Goal: Task Accomplishment & Management: Manage account settings

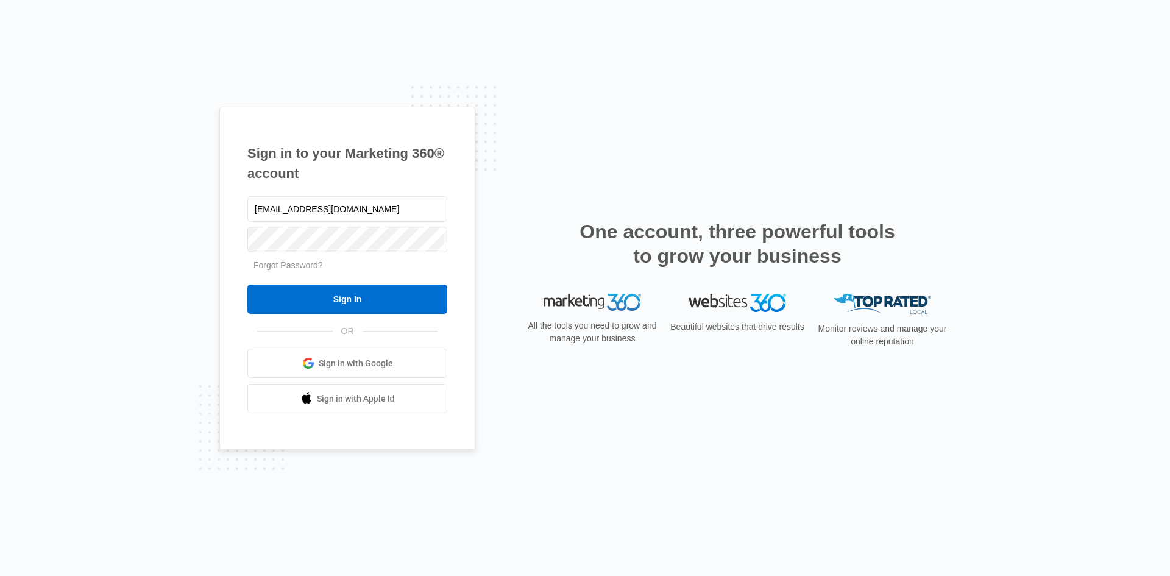
type input "[EMAIL_ADDRESS][DOMAIN_NAME]"
click at [247, 285] on input "Sign In" at bounding box center [347, 299] width 200 height 29
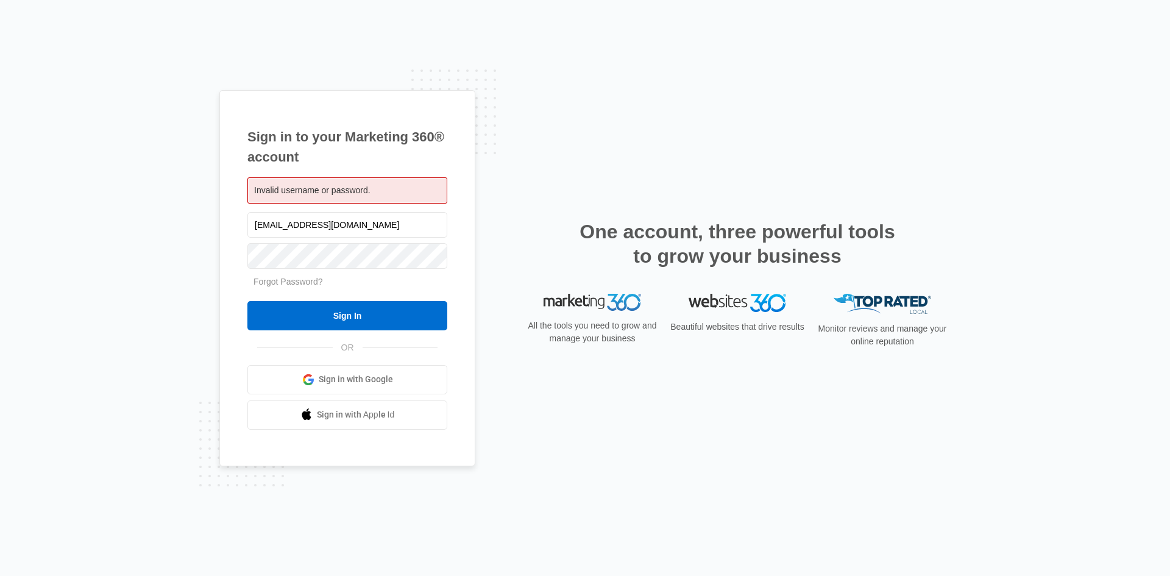
click at [384, 204] on div "Invalid username or password. lynneperrykincaid@gmail.com Forgot Password? Sign…" at bounding box center [347, 303] width 200 height 252
click at [383, 196] on div "Invalid username or password." at bounding box center [347, 190] width 200 height 26
click at [384, 190] on div "Invalid username or password." at bounding box center [347, 190] width 200 height 26
click at [384, 186] on div "Invalid username or password." at bounding box center [347, 190] width 200 height 26
click at [247, 301] on input "Sign In" at bounding box center [347, 315] width 200 height 29
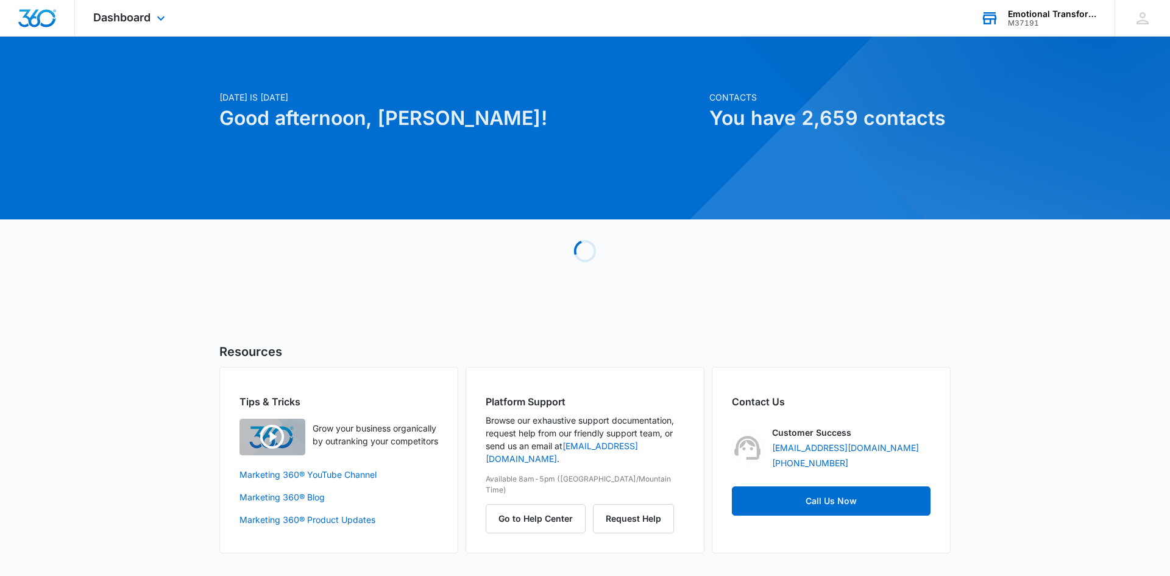
click at [1046, 13] on div "Emotional Transformation Therapy" at bounding box center [1052, 14] width 89 height 10
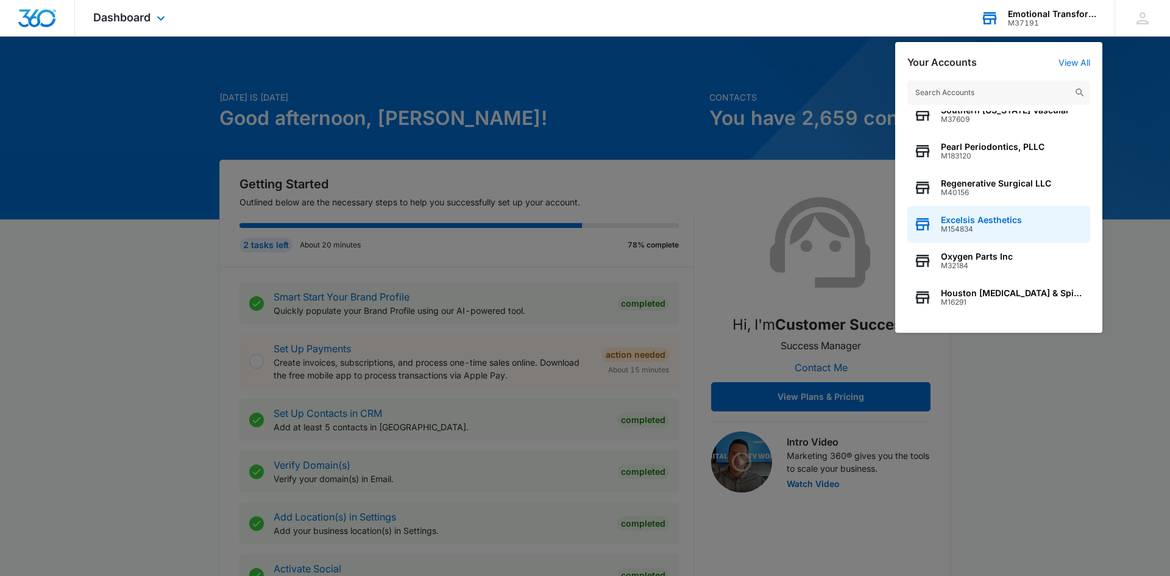
scroll to position [113, 0]
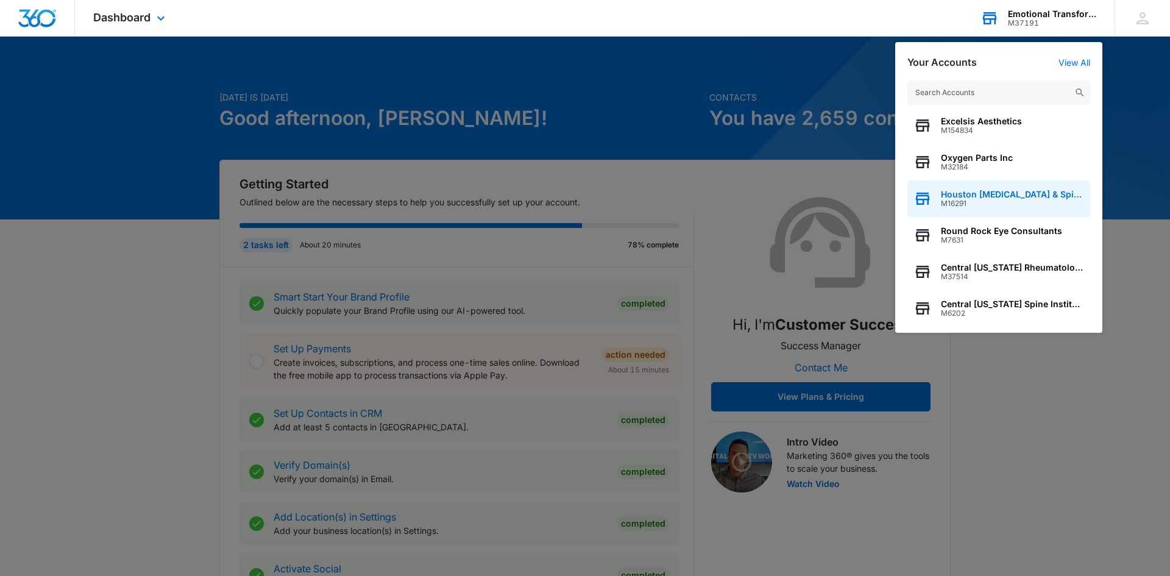
click at [992, 204] on span "M16291" at bounding box center [1012, 203] width 143 height 9
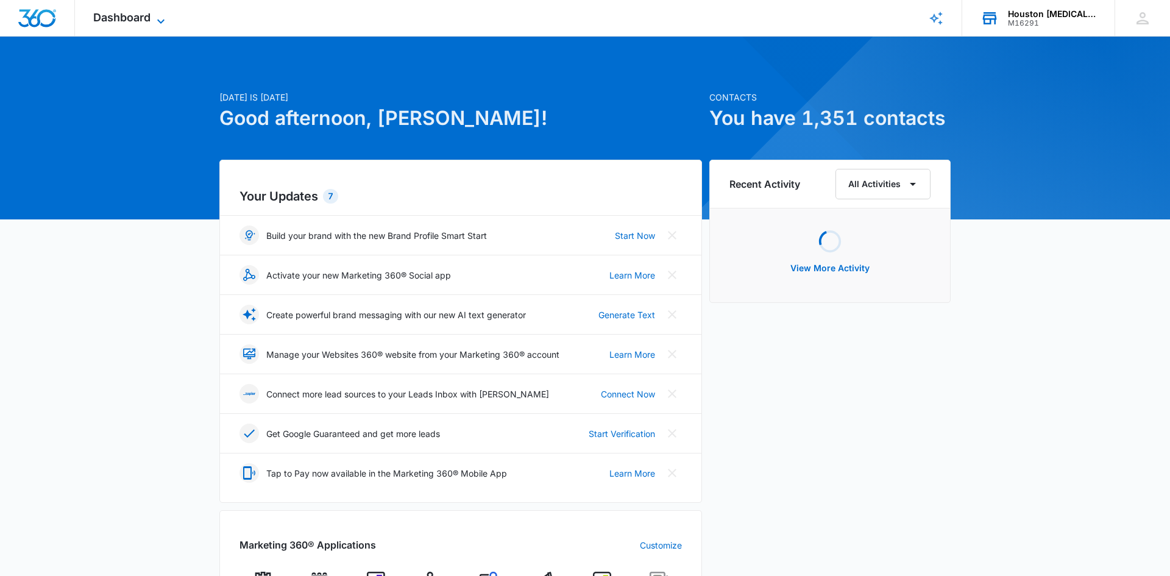
click at [105, 18] on span "Dashboard" at bounding box center [121, 17] width 57 height 13
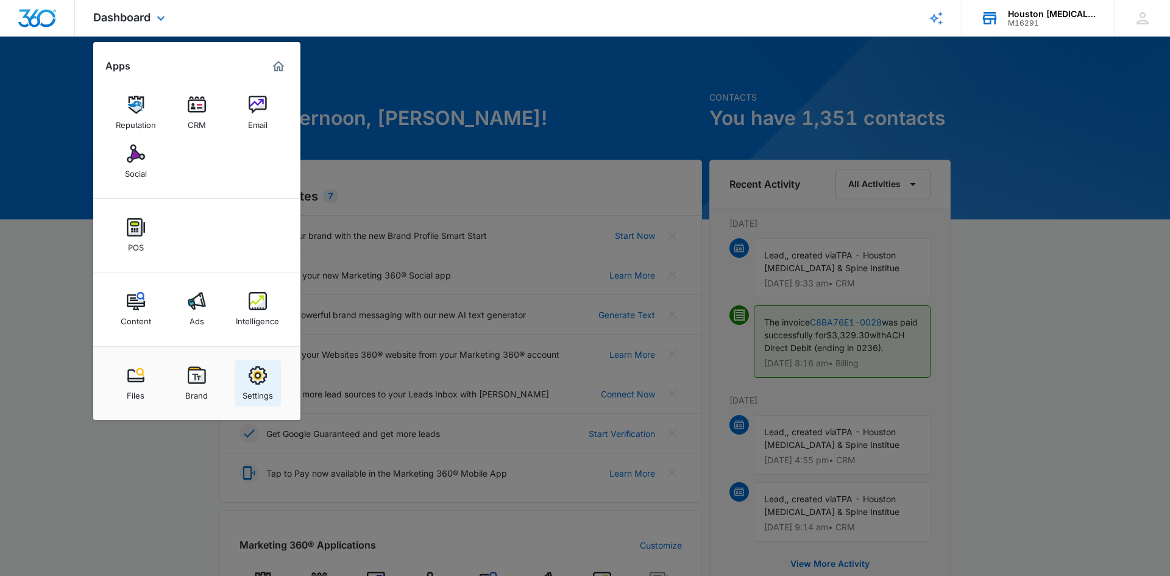
click at [262, 389] on div "Settings" at bounding box center [258, 393] width 30 height 16
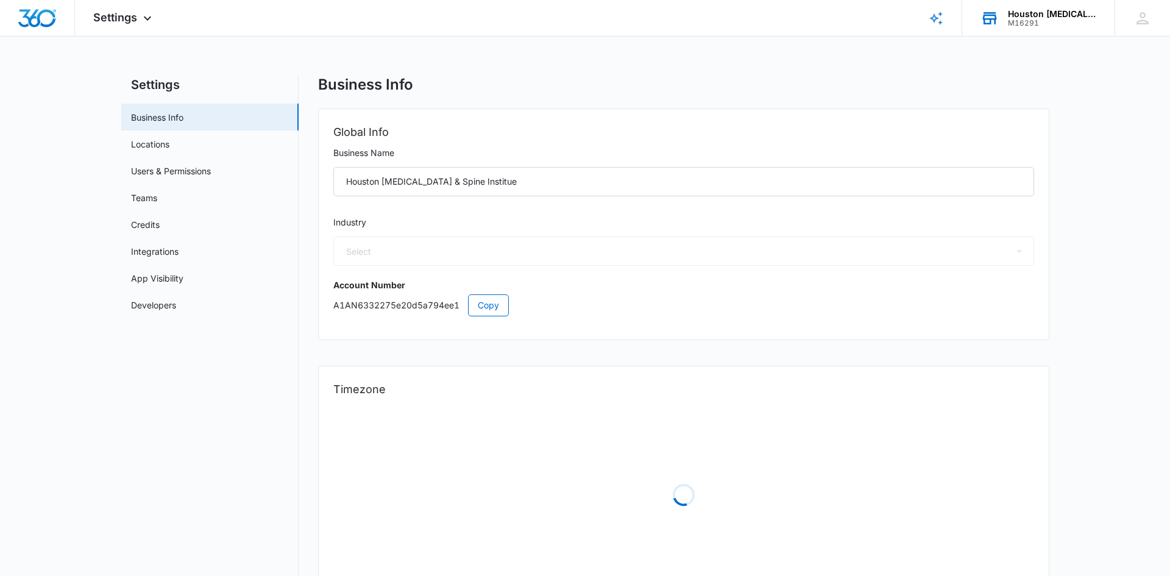
select select "13"
select select "US"
select select "America/Denver"
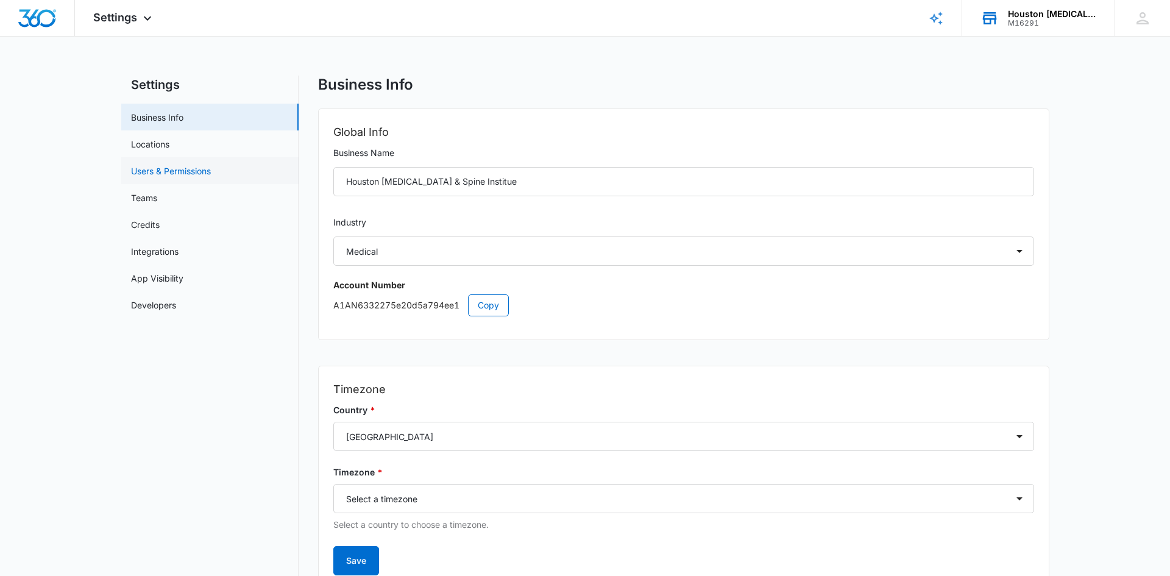
click at [157, 174] on link "Users & Permissions" at bounding box center [171, 171] width 80 height 13
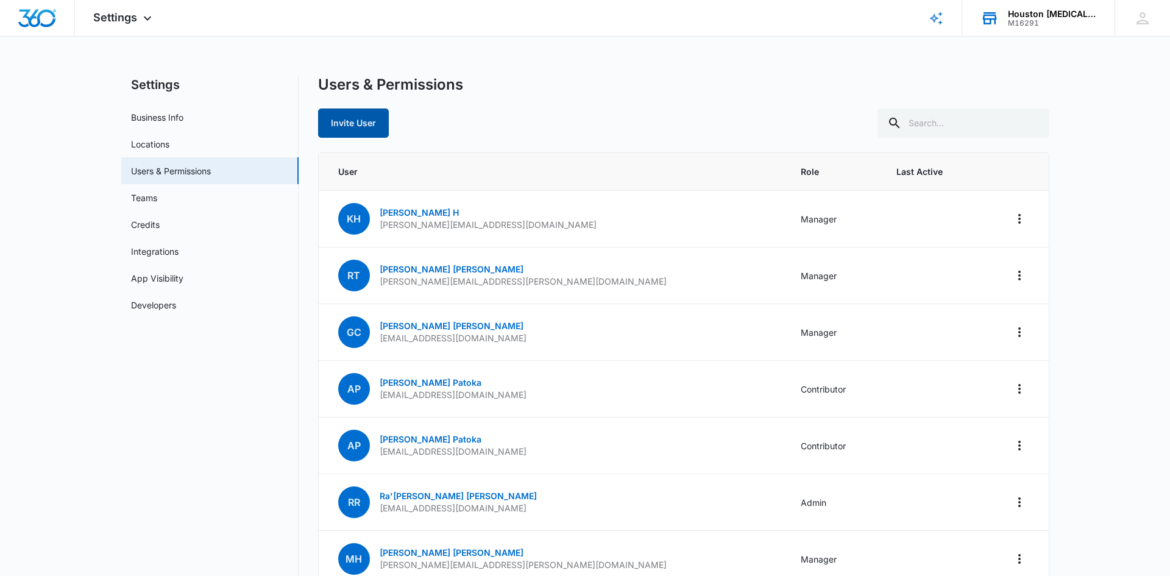
click at [379, 121] on button "Invite User" at bounding box center [353, 122] width 71 height 29
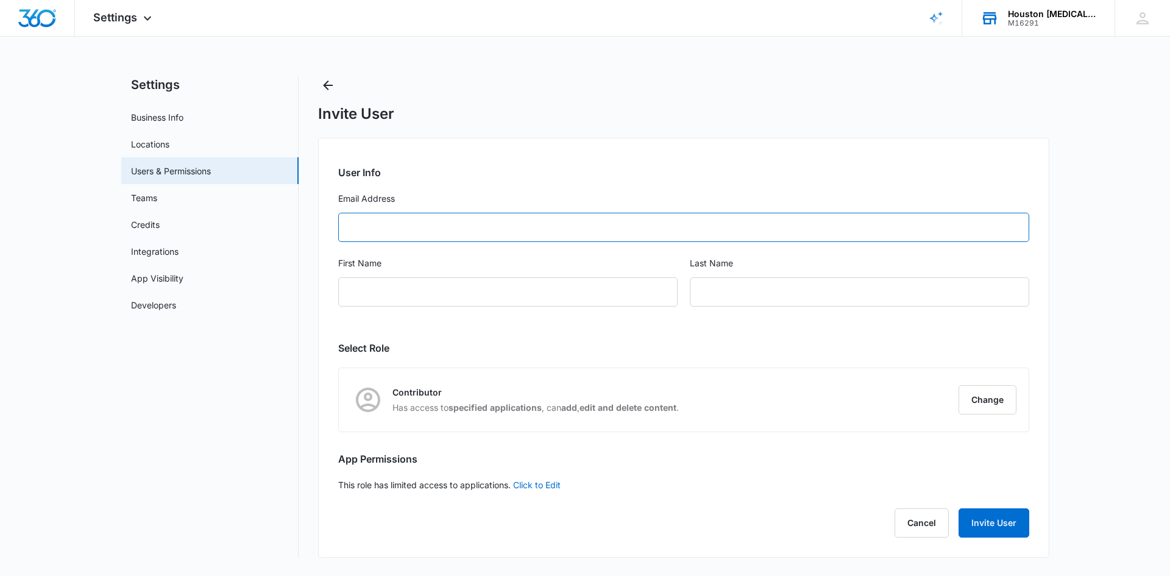
click at [417, 226] on input "Email Address" at bounding box center [683, 227] width 691 height 29
paste input "shaugh@houstonssi.com"
type input "shaugh@houstonssi.com"
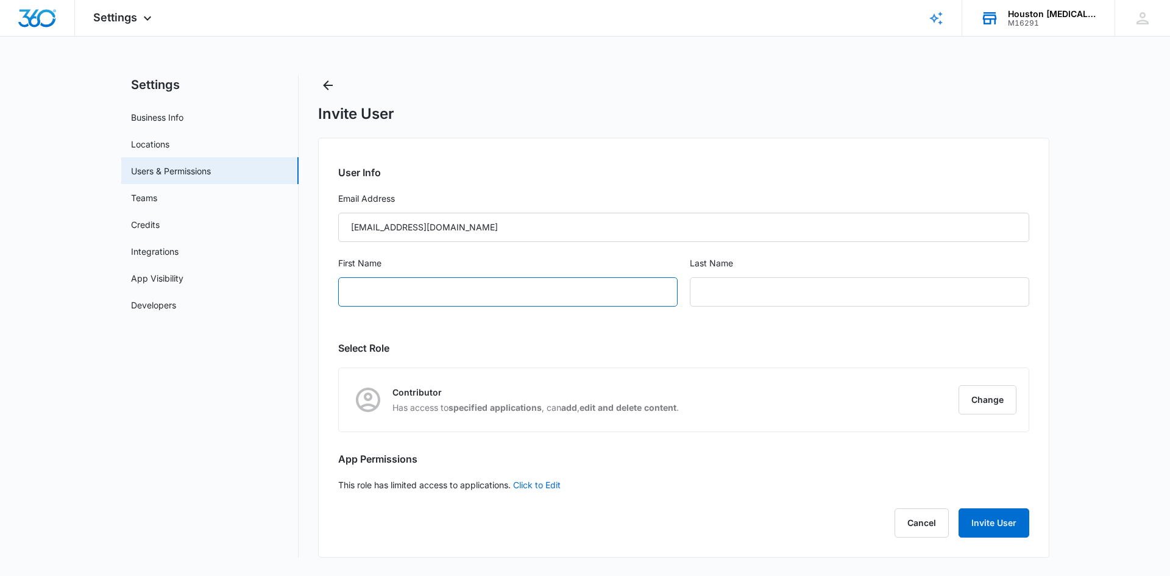
click at [421, 288] on input "First Name" at bounding box center [507, 291] width 339 height 29
type input "Suzy"
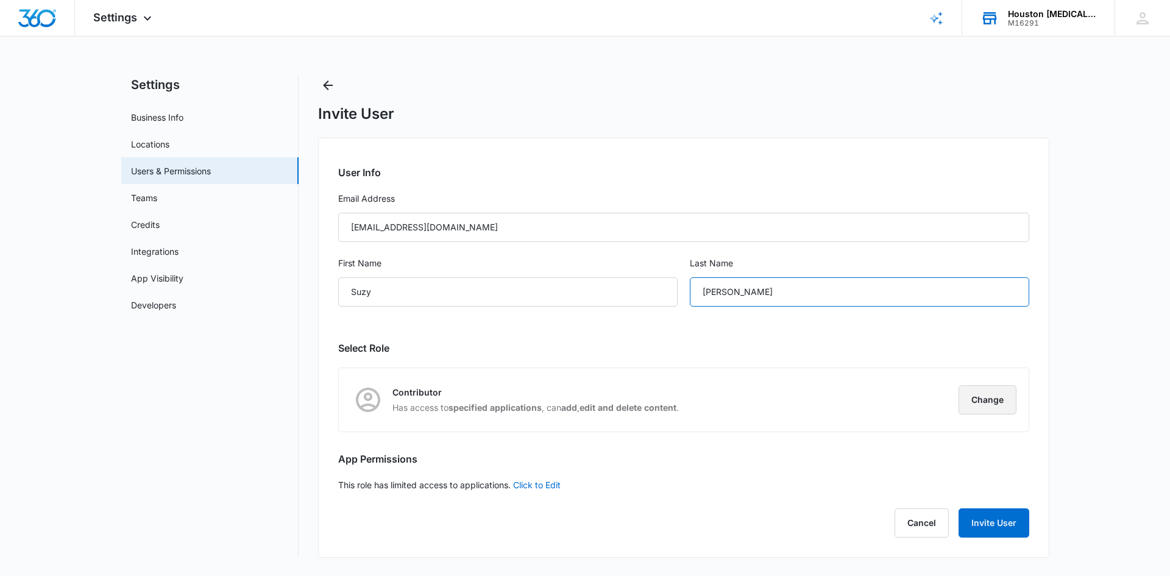
type input "Haugh"
click at [1010, 391] on button "Change" at bounding box center [988, 399] width 58 height 29
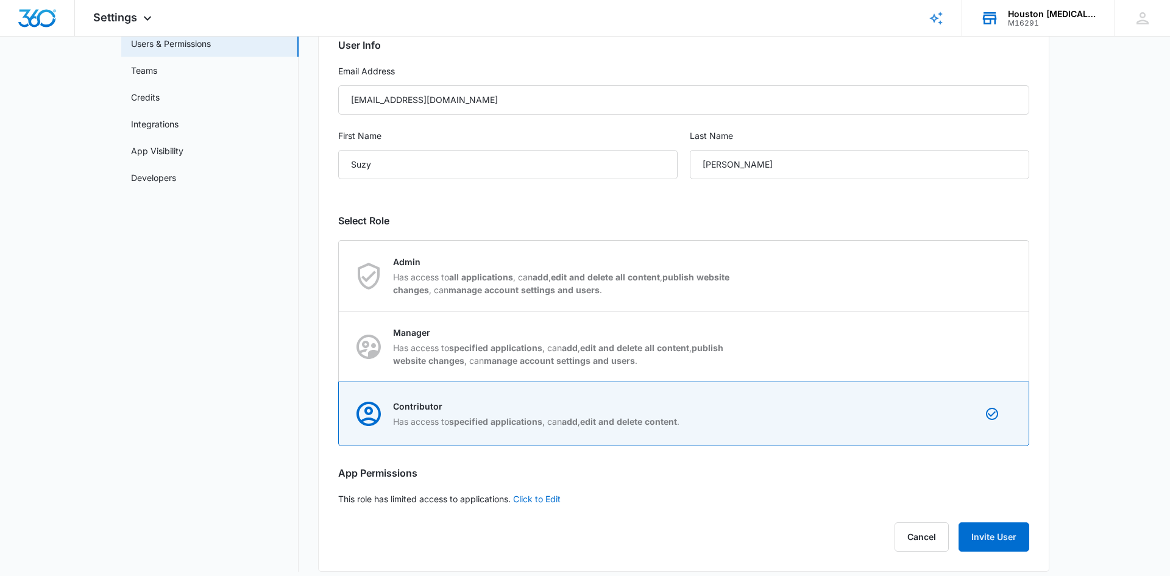
scroll to position [138, 0]
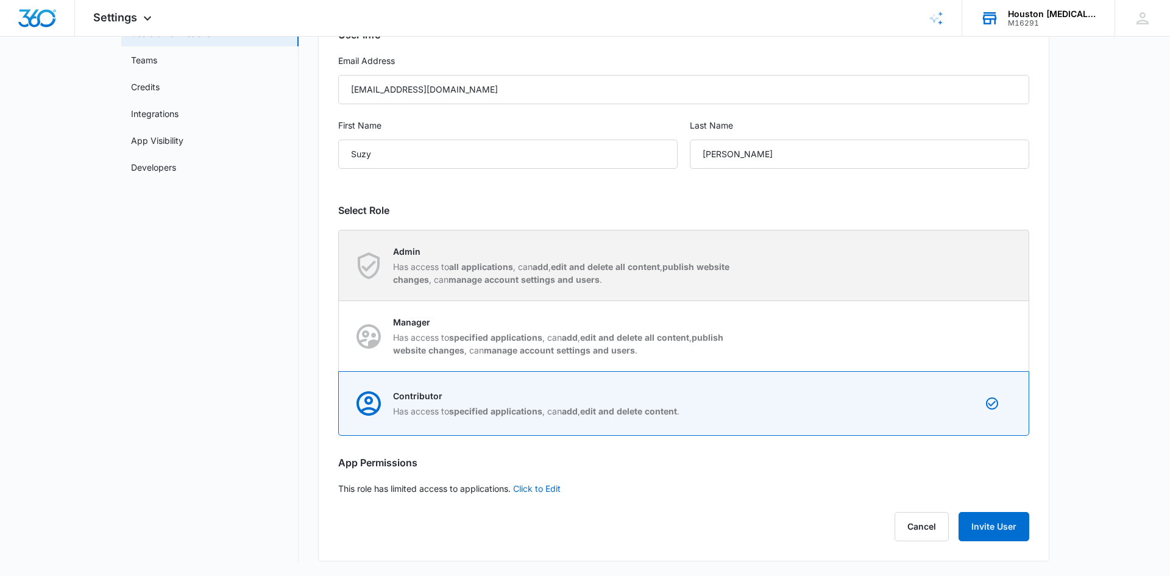
click at [567, 262] on strong "edit and delete all content" at bounding box center [605, 266] width 109 height 10
click at [339, 265] on input "Admin Has access to all applications , can add , edit and delete all content , …" at bounding box center [339, 265] width 1 height 1
radio input "true"
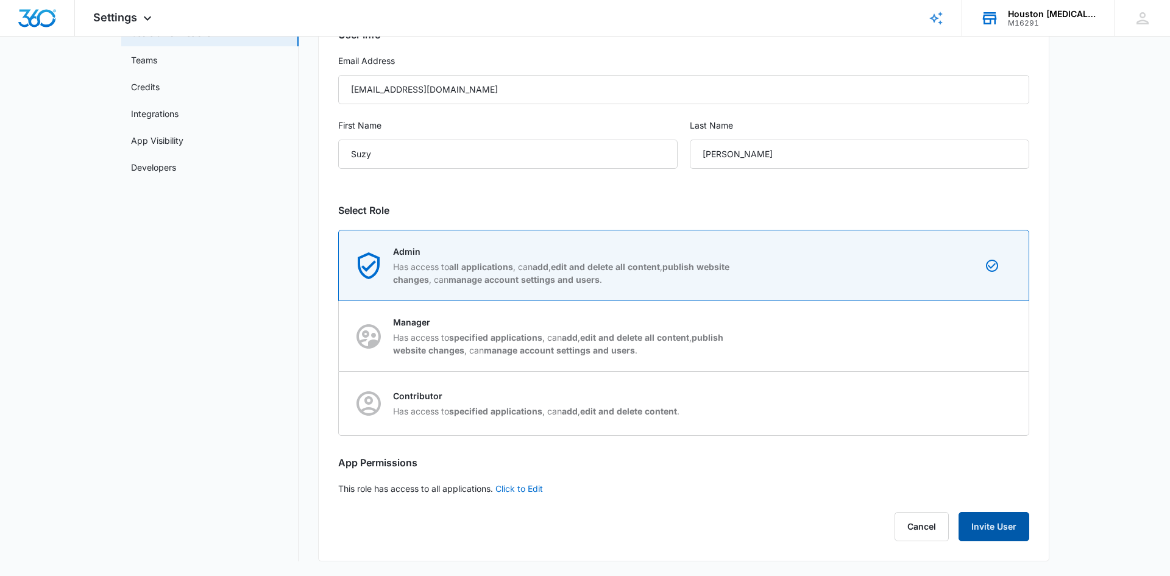
click at [976, 521] on button "Invite User" at bounding box center [994, 526] width 71 height 29
